Goal: Understand process/instructions

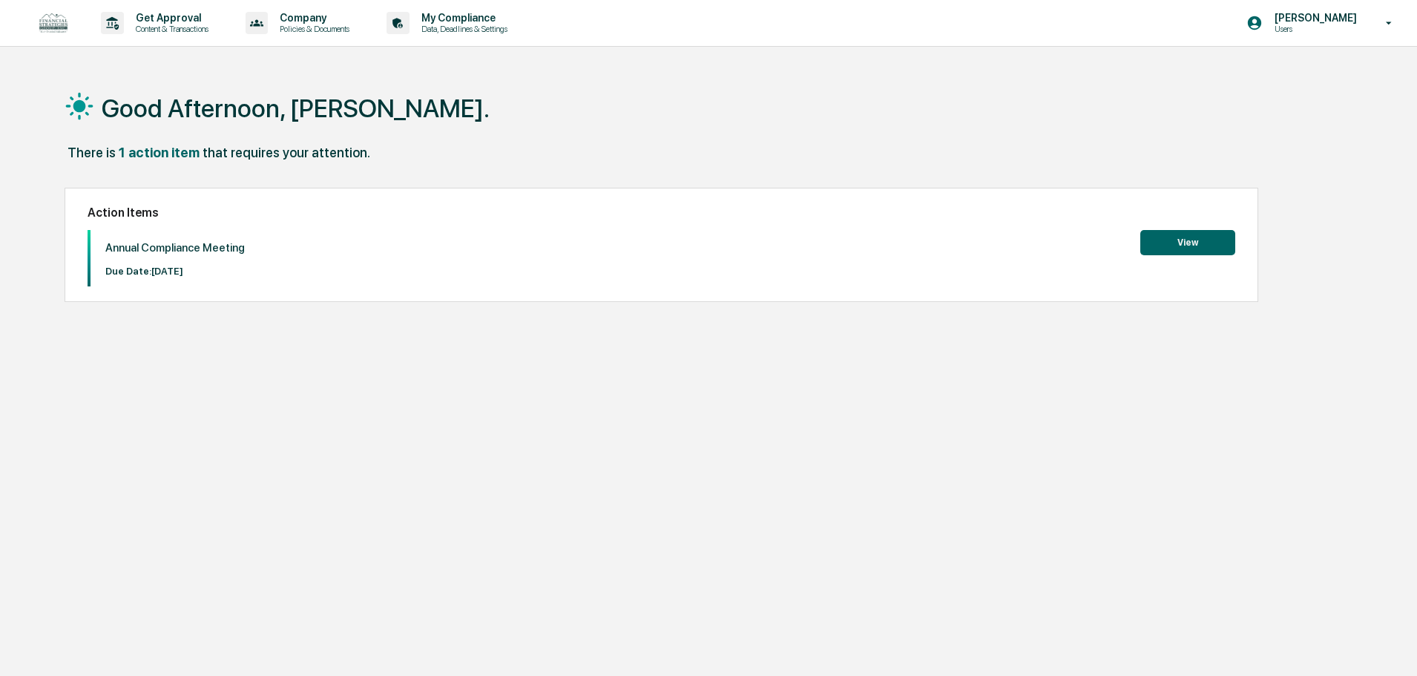
click at [1189, 242] on button "View" at bounding box center [1187, 242] width 95 height 25
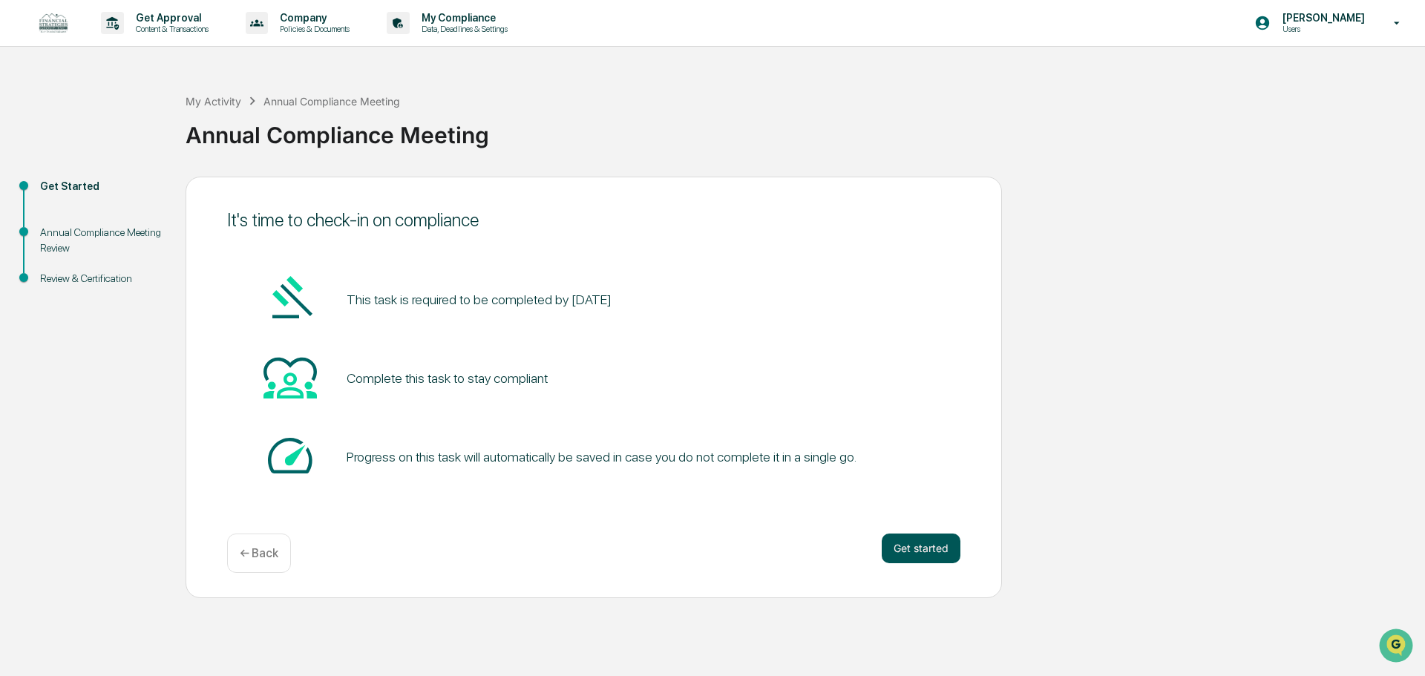
click at [905, 541] on button "Get started" at bounding box center [920, 548] width 79 height 30
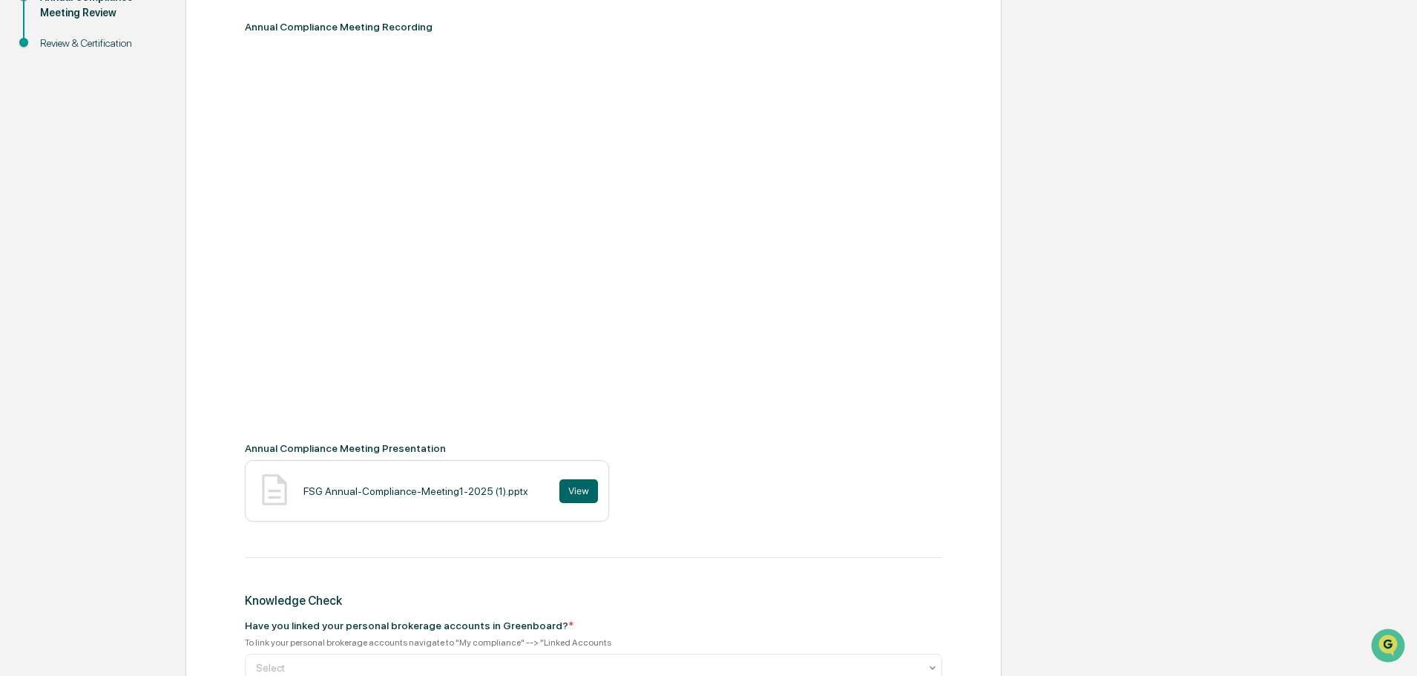
scroll to position [261, 0]
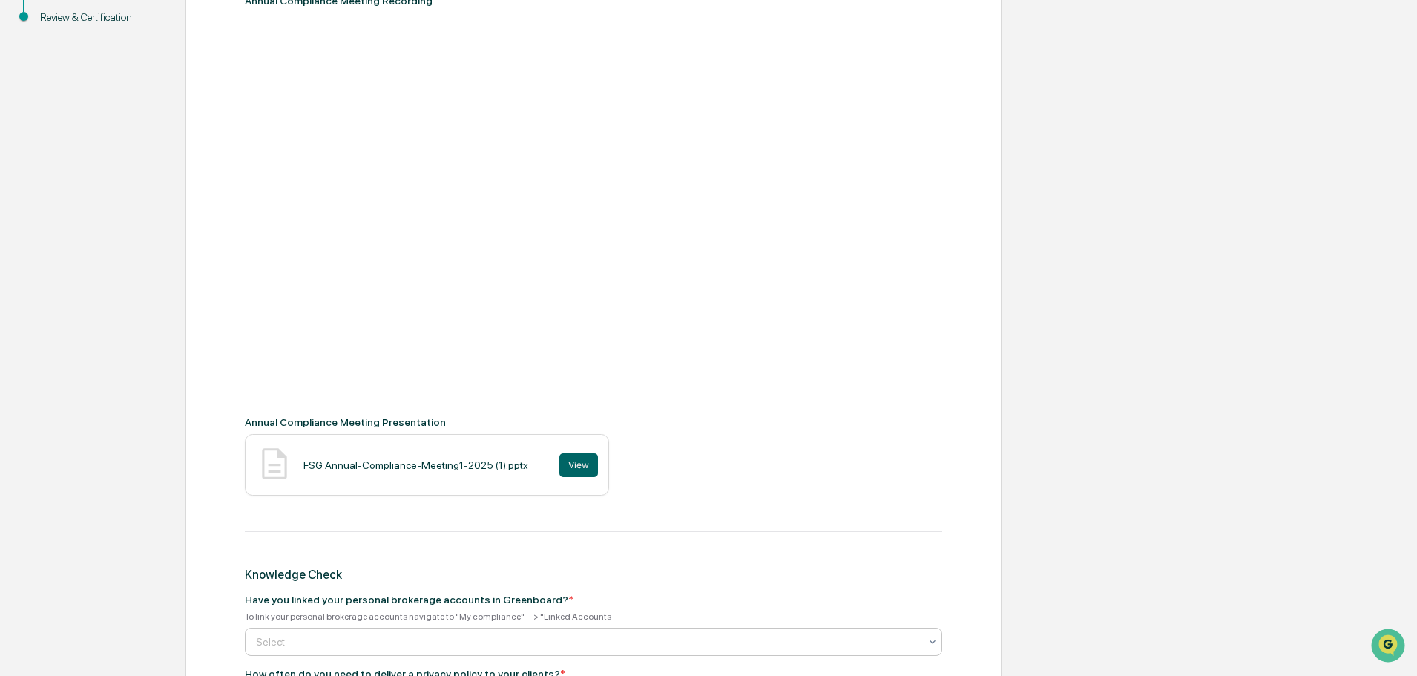
click at [932, 640] on icon at bounding box center [933, 642] width 12 height 12
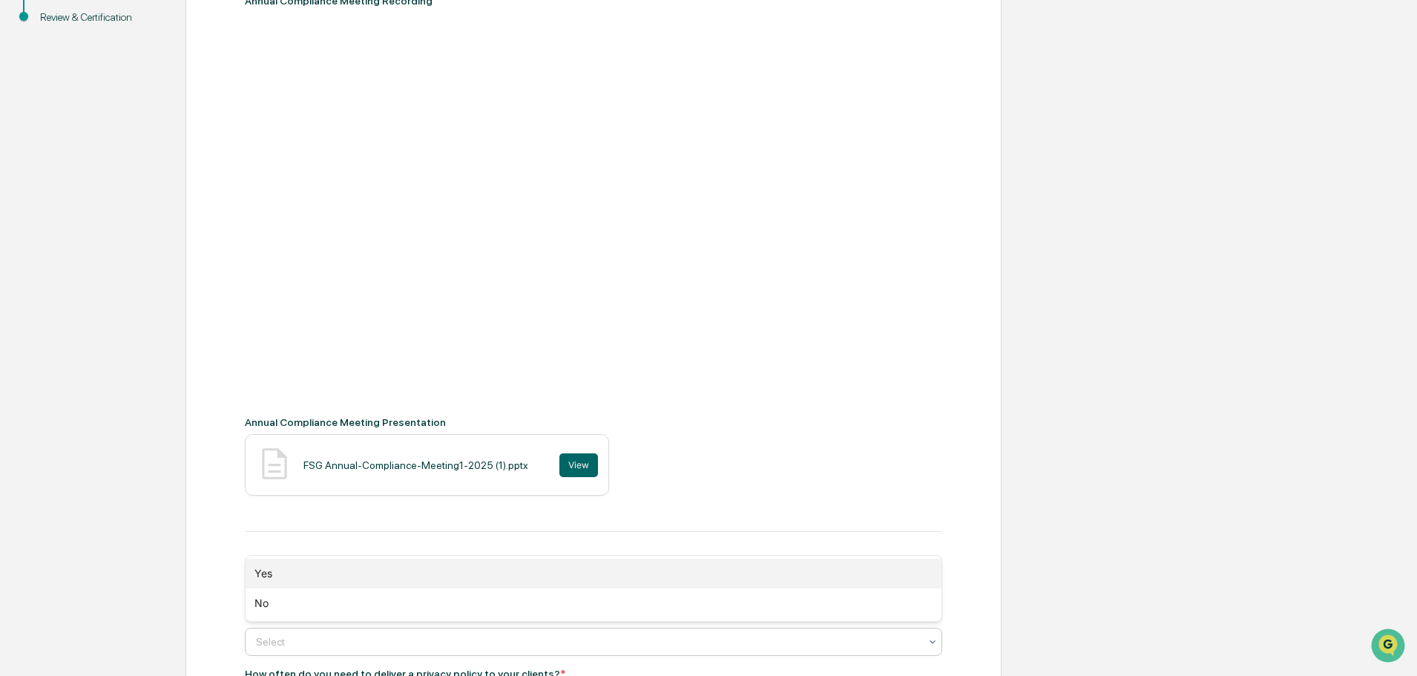
click at [299, 569] on div "Yes" at bounding box center [594, 574] width 696 height 30
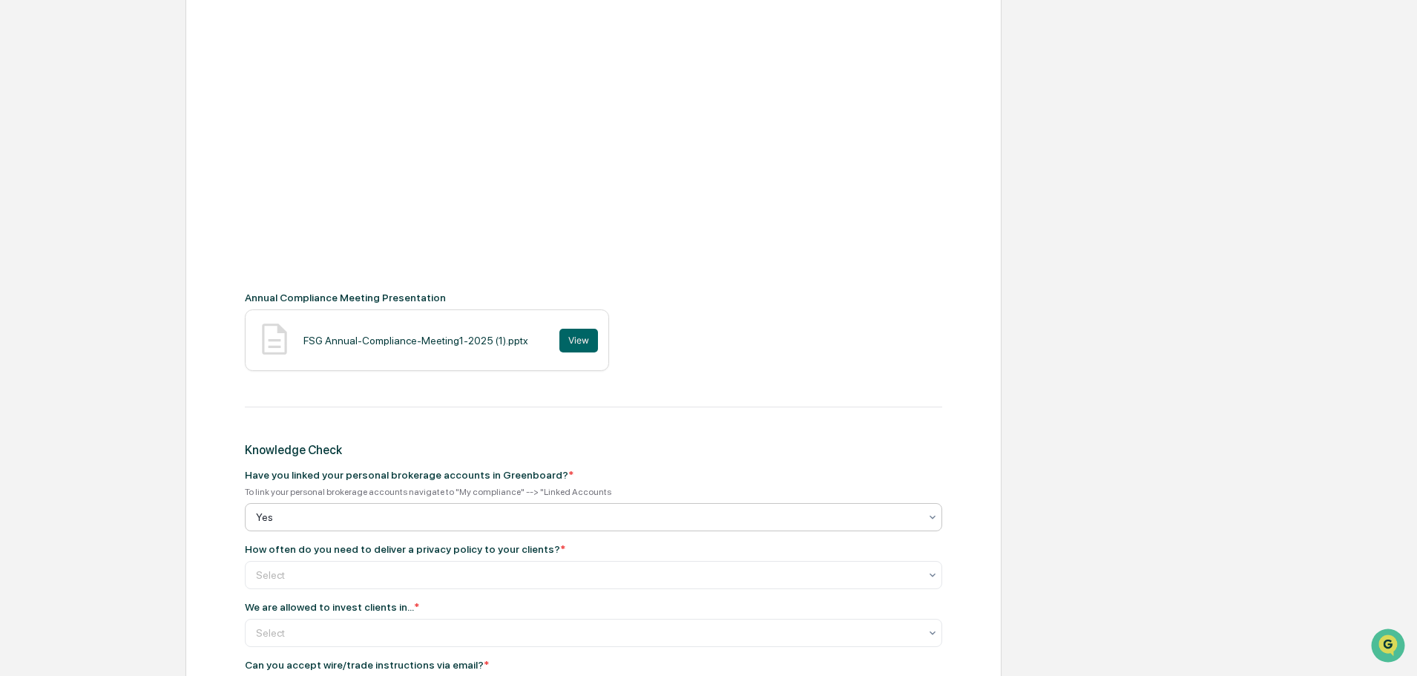
scroll to position [410, 0]
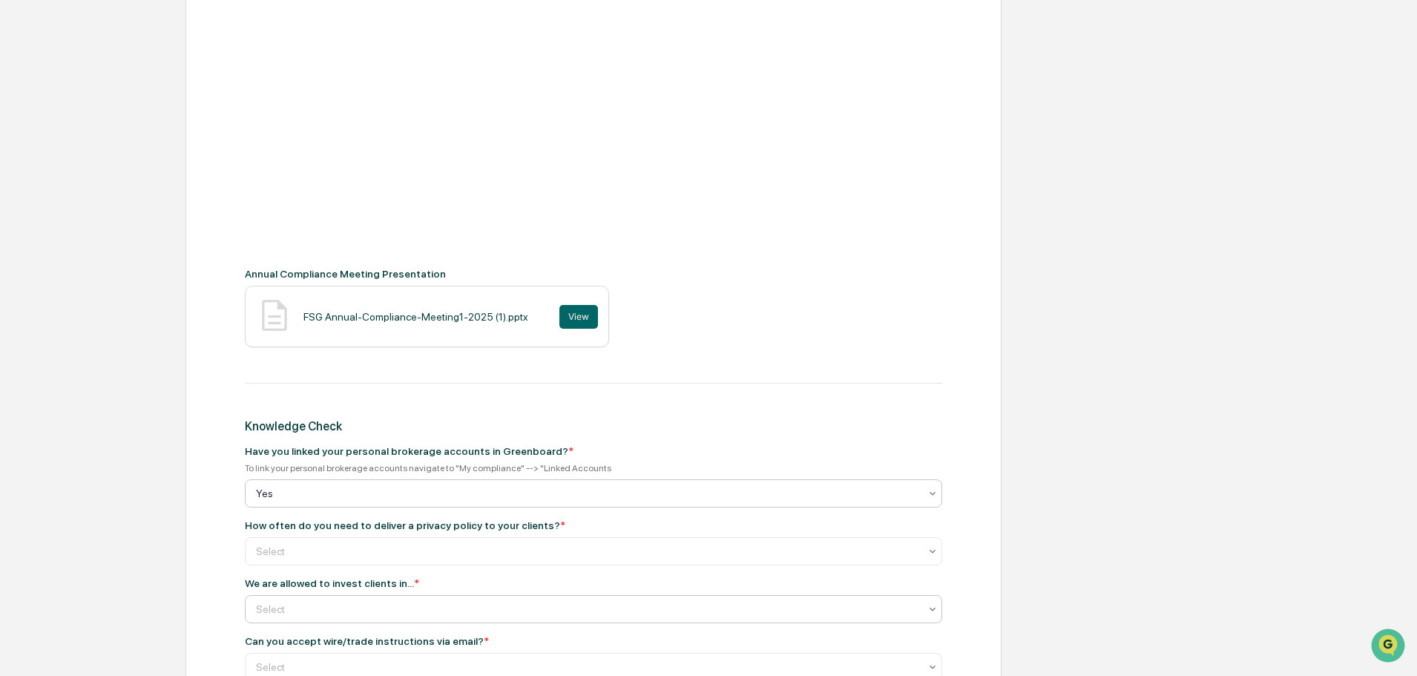
click at [691, 611] on div at bounding box center [587, 609] width 663 height 15
click at [953, 413] on div "Annual Compliance Meeting Recording Annual Compliance Meeting Presentation FSG …" at bounding box center [593, 362] width 733 height 1066
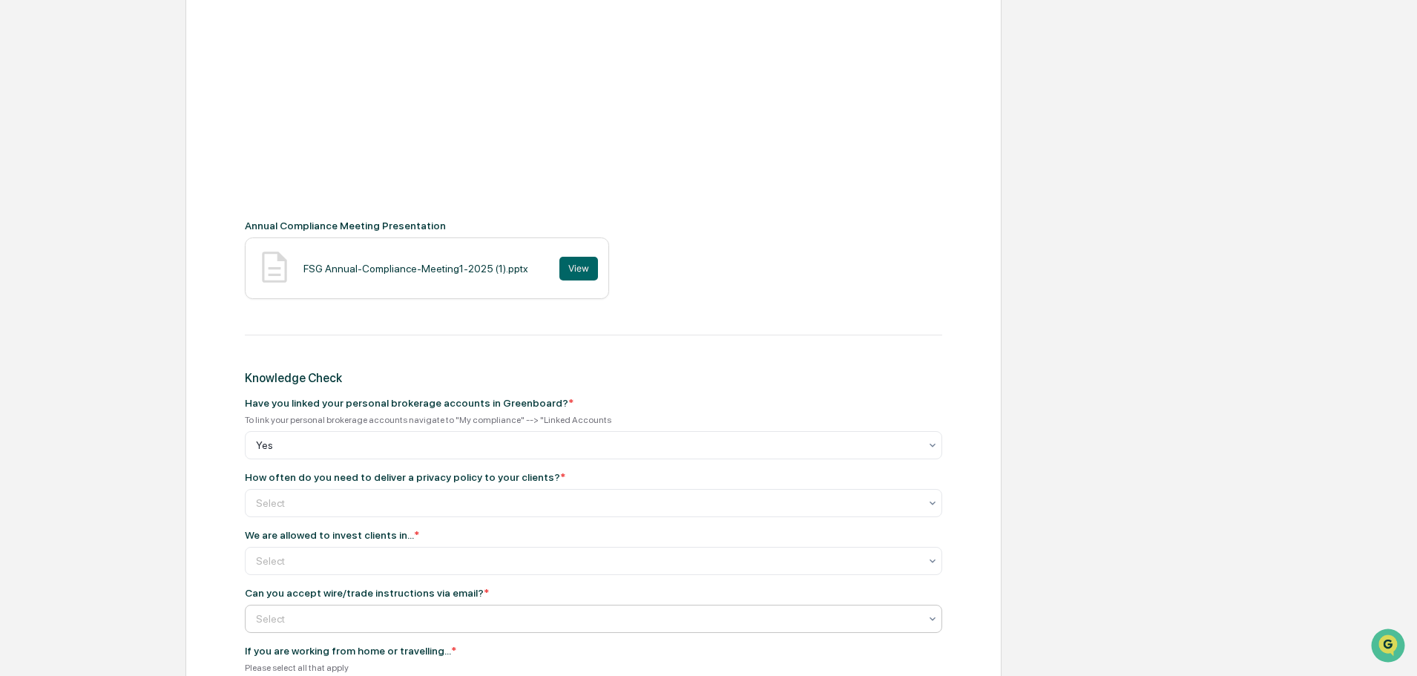
scroll to position [484, 0]
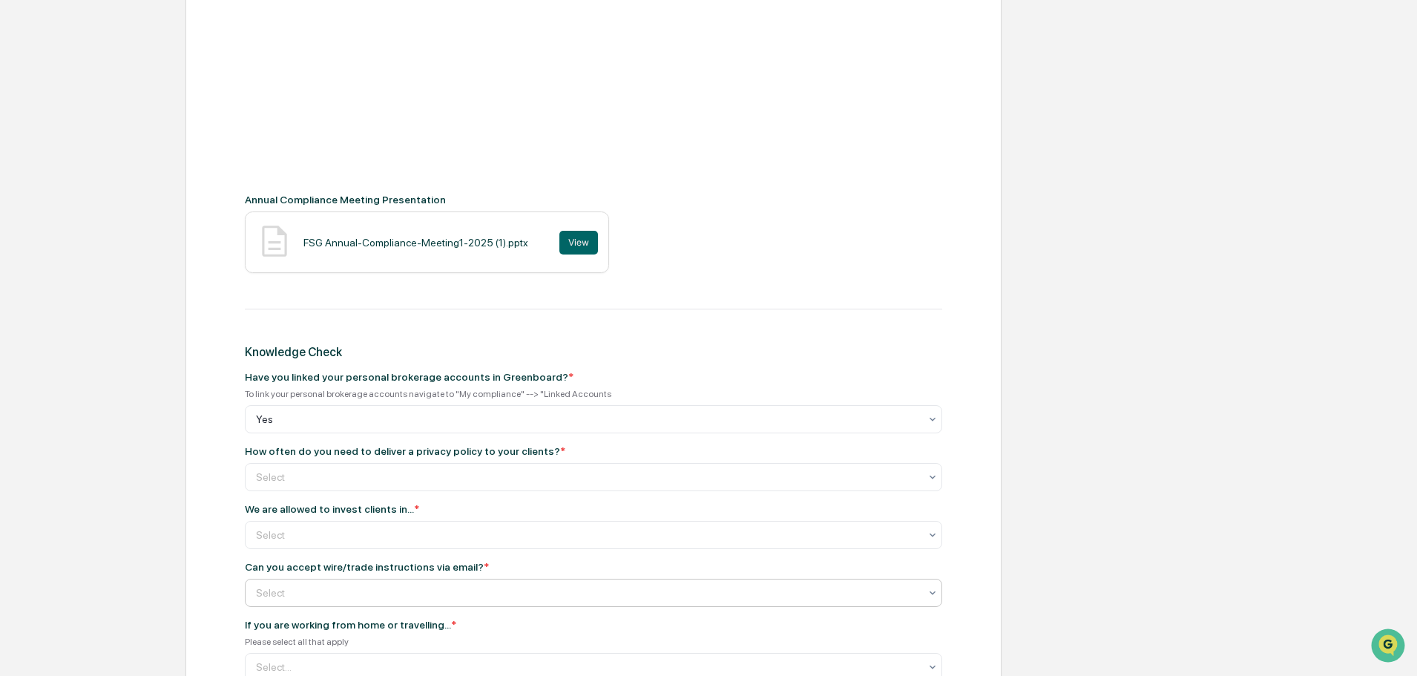
click at [553, 585] on div at bounding box center [587, 592] width 663 height 15
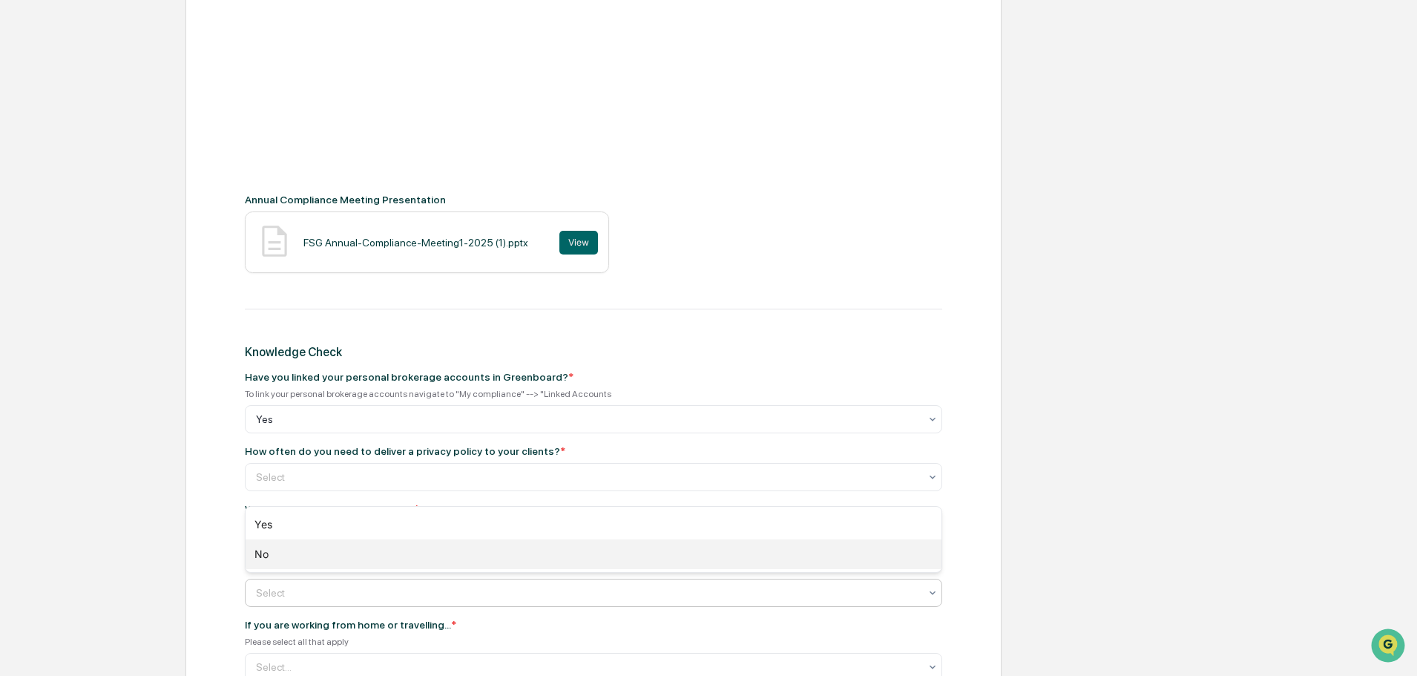
click at [430, 558] on div "No" at bounding box center [594, 554] width 696 height 30
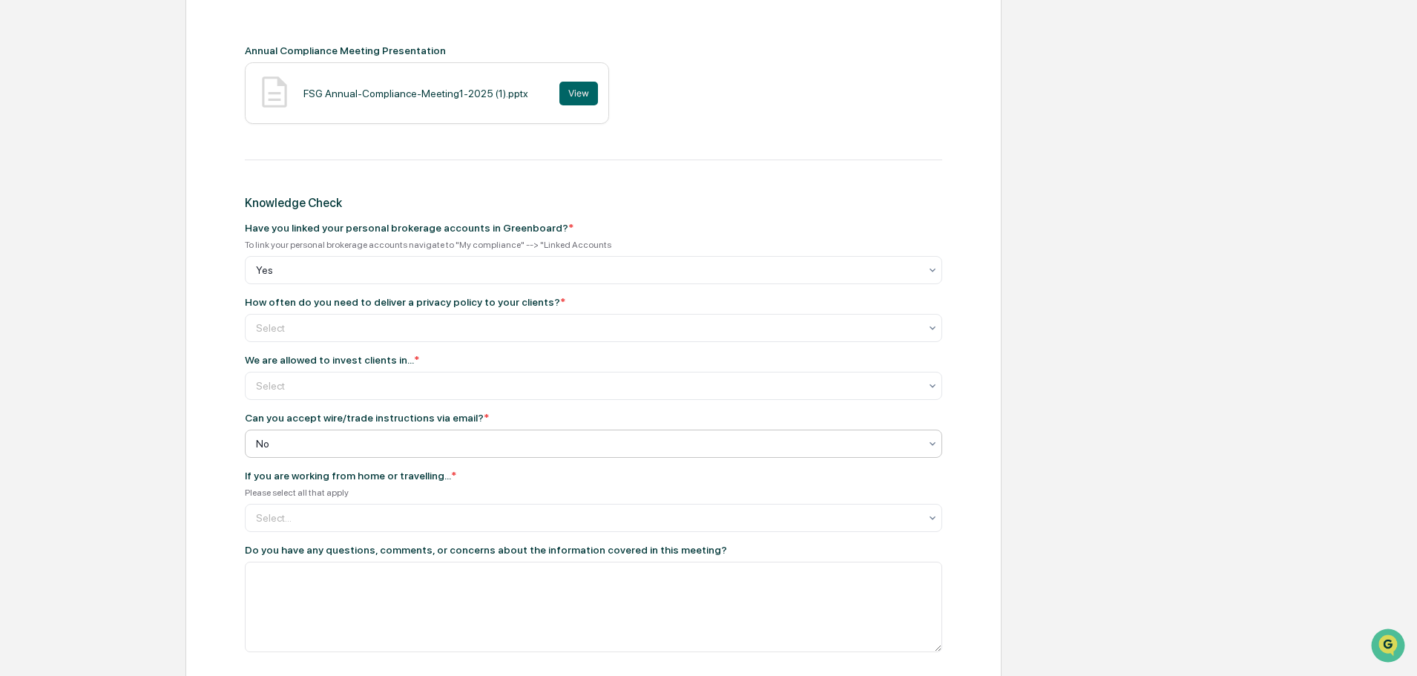
scroll to position [706, 0]
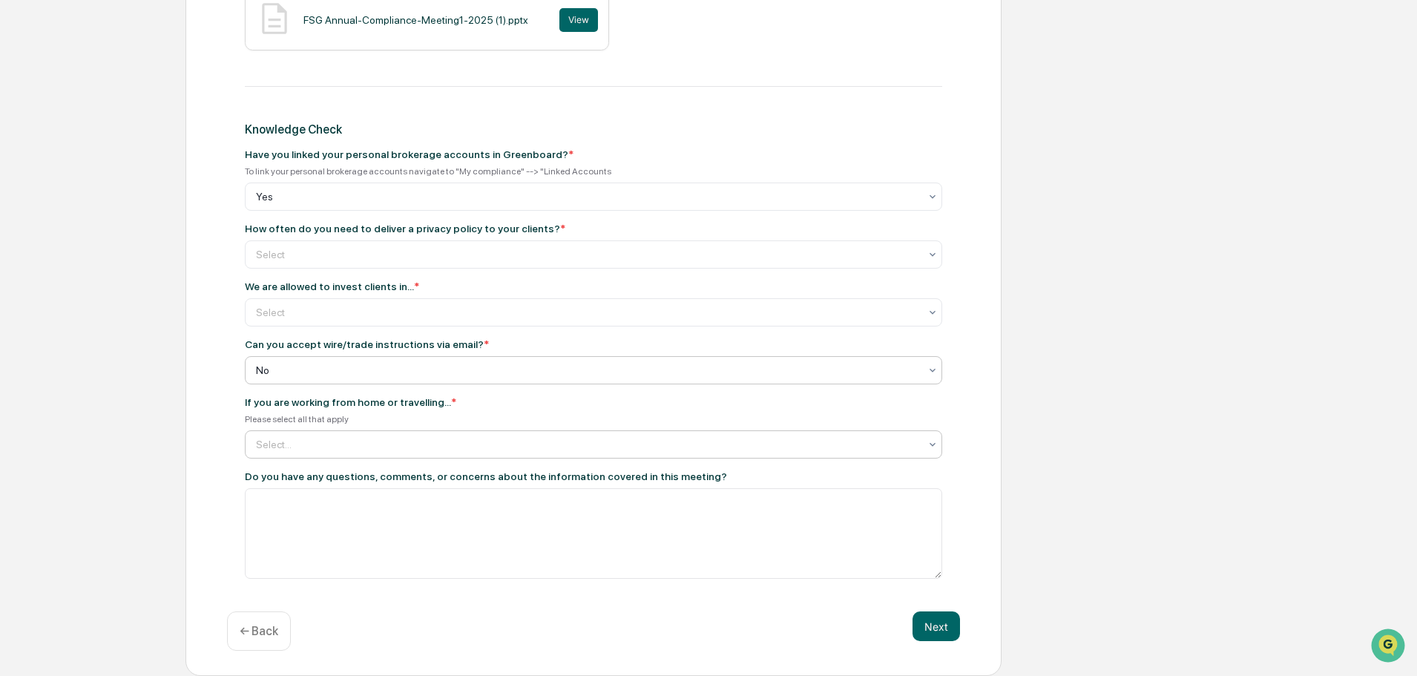
click at [568, 453] on div "Select..." at bounding box center [588, 445] width 678 height 24
click at [574, 451] on div at bounding box center [587, 444] width 663 height 15
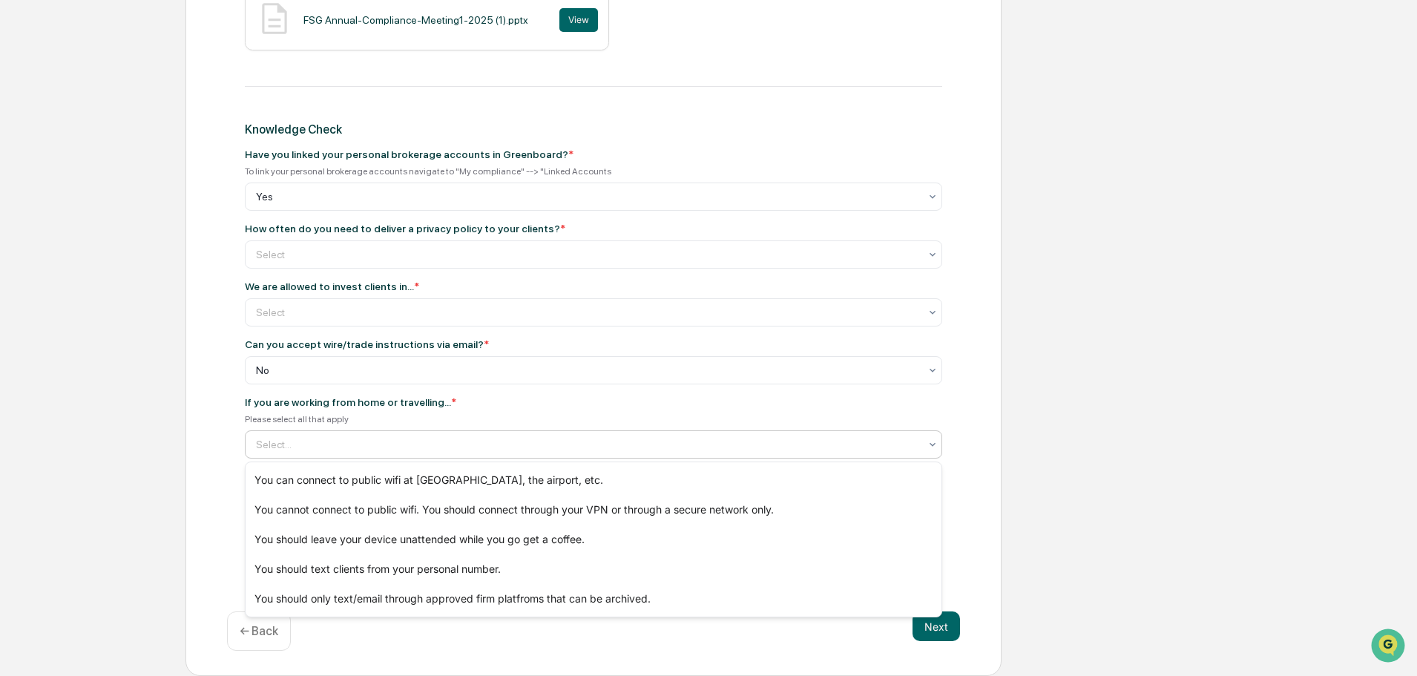
click at [418, 453] on div "Select..." at bounding box center [588, 445] width 678 height 24
click at [813, 513] on div "You cannot connect to public wifi. You should connect through your VPN or throu…" at bounding box center [594, 510] width 696 height 30
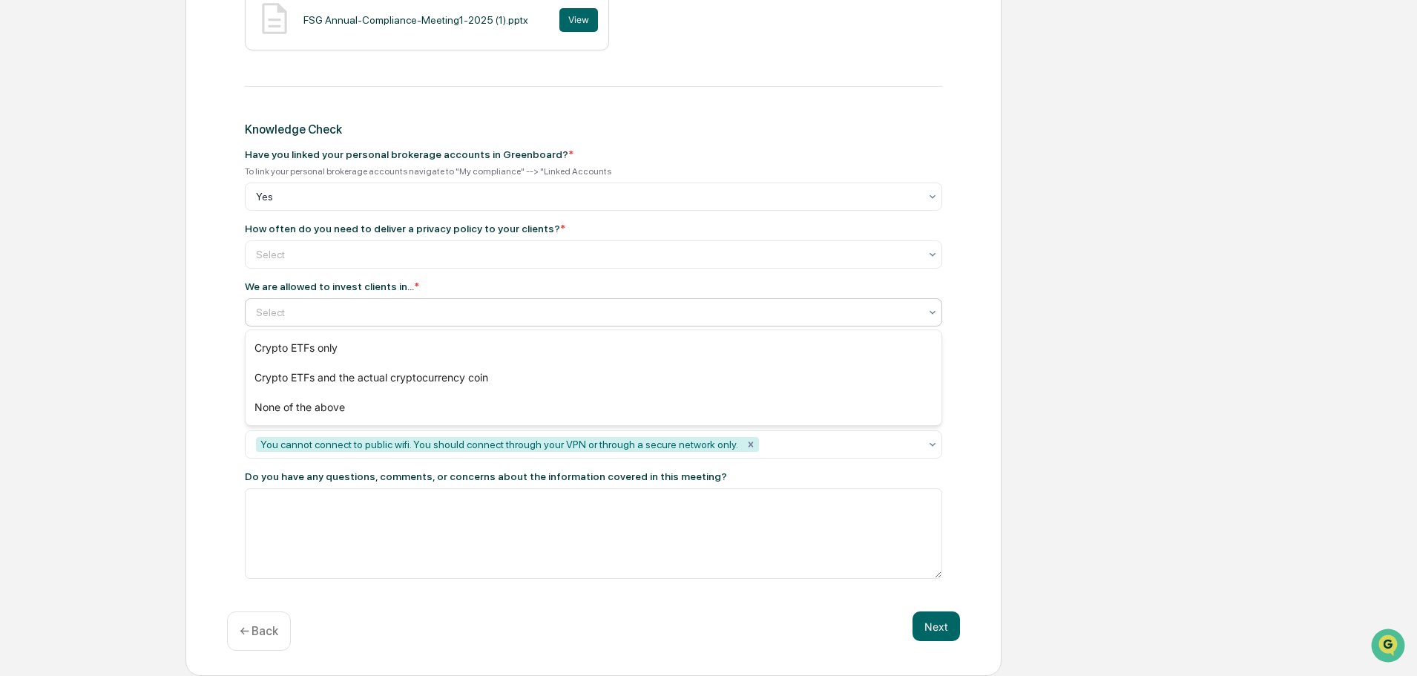
click at [619, 317] on div at bounding box center [587, 312] width 663 height 15
click at [620, 317] on div at bounding box center [587, 312] width 663 height 15
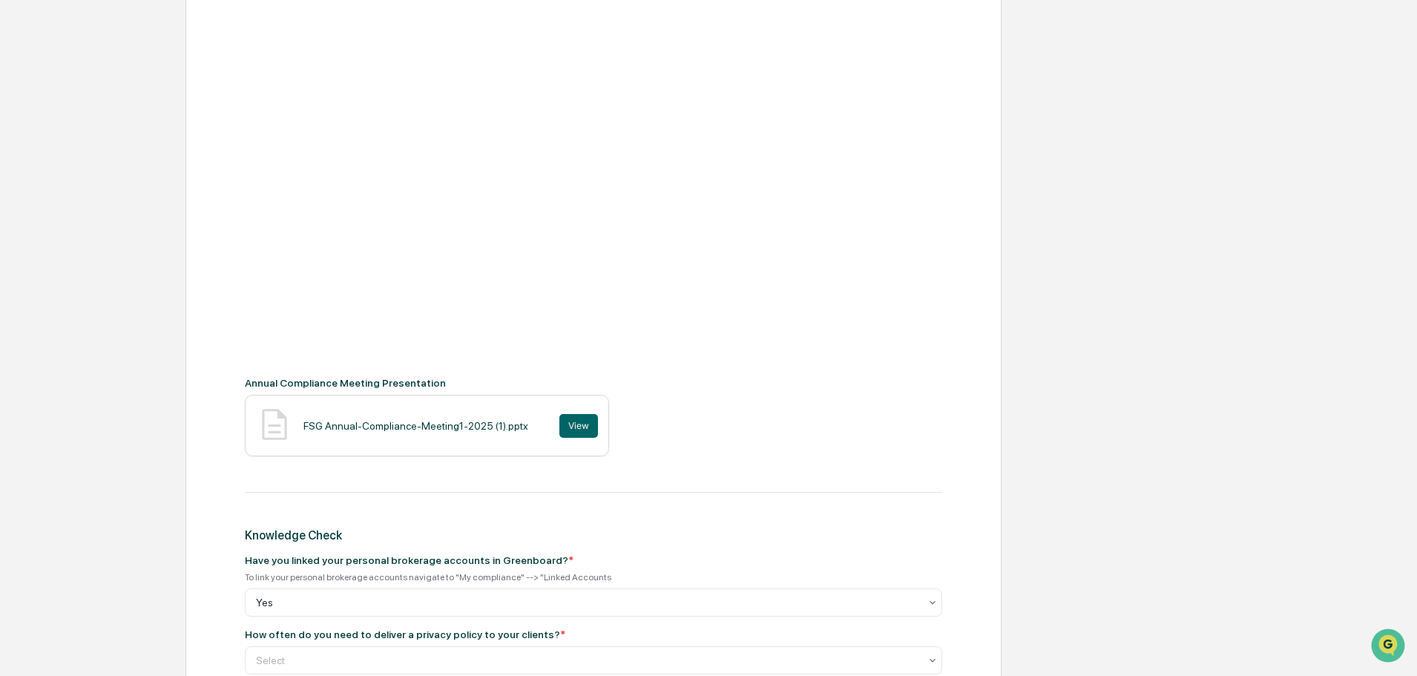
scroll to position [113, 0]
